Goal: Transaction & Acquisition: Purchase product/service

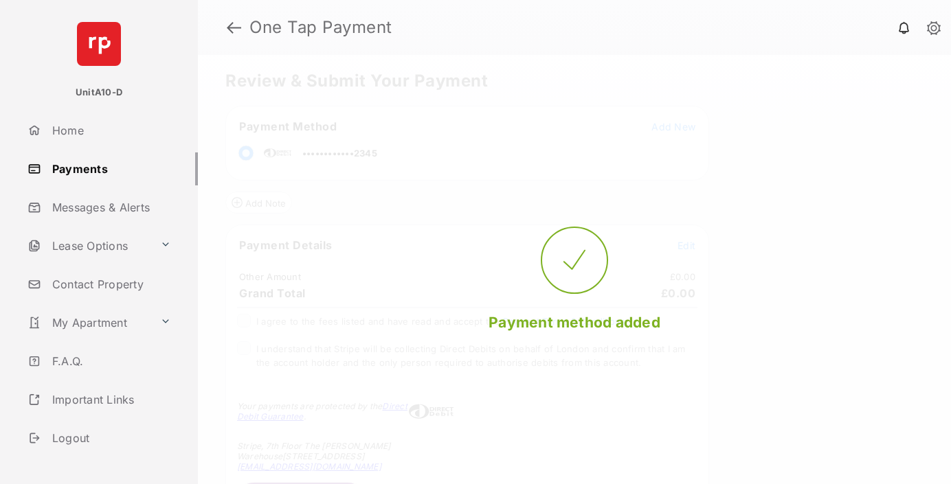
click at [686, 245] on span "Edit" at bounding box center [686, 246] width 18 height 12
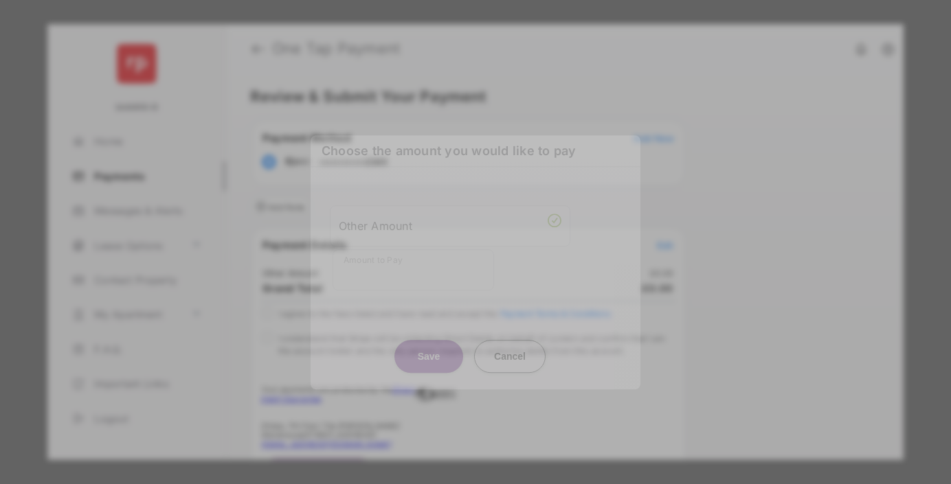
click at [450, 223] on div "Other Amount" at bounding box center [450, 225] width 223 height 23
type input "**"
click at [429, 340] on button "Save" at bounding box center [428, 356] width 69 height 33
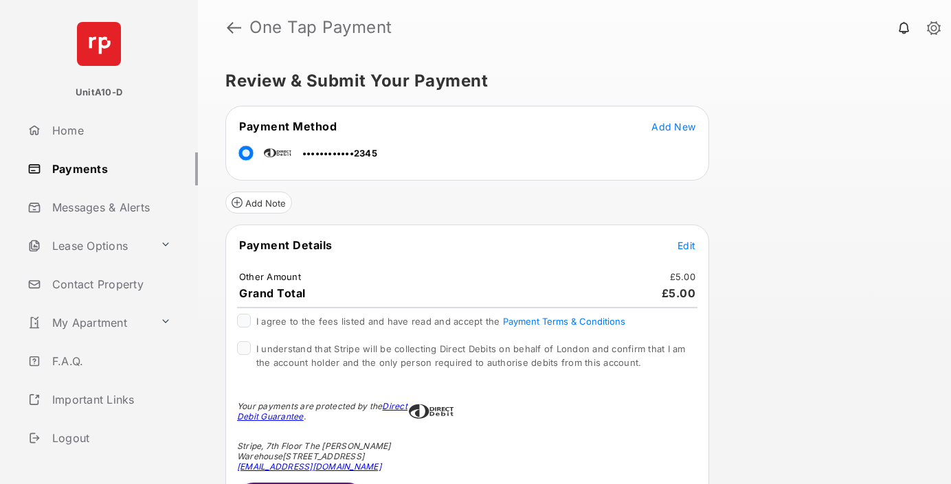
click at [686, 245] on span "Edit" at bounding box center [686, 246] width 18 height 12
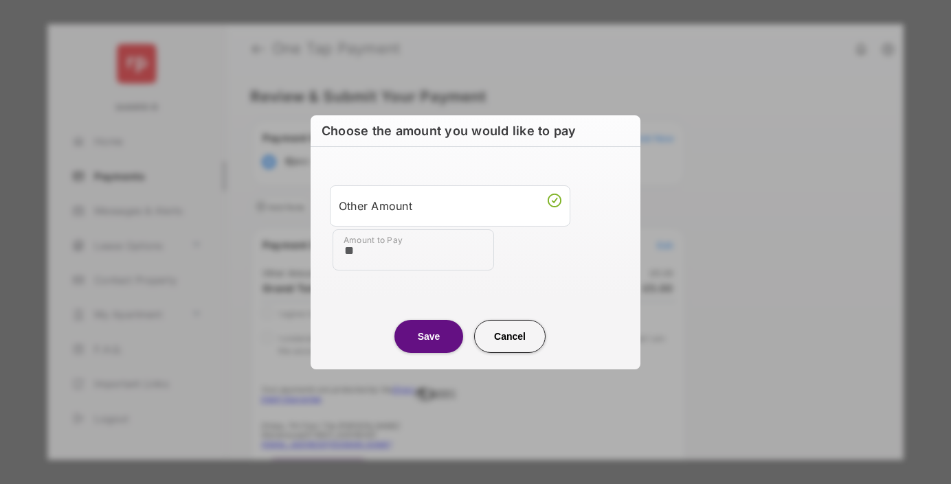
click at [429, 336] on button "Save" at bounding box center [428, 335] width 69 height 33
